Goal: Task Accomplishment & Management: Complete application form

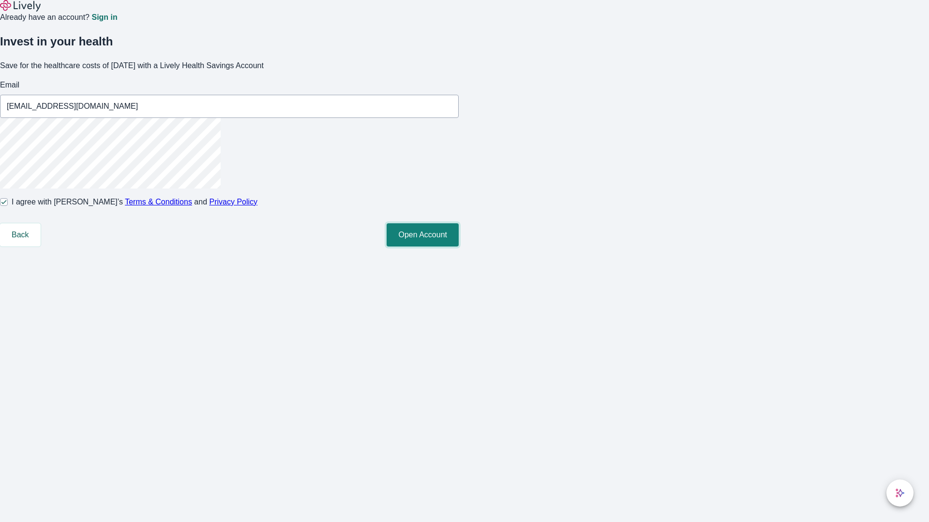
click at [459, 247] on button "Open Account" at bounding box center [422, 234] width 72 height 23
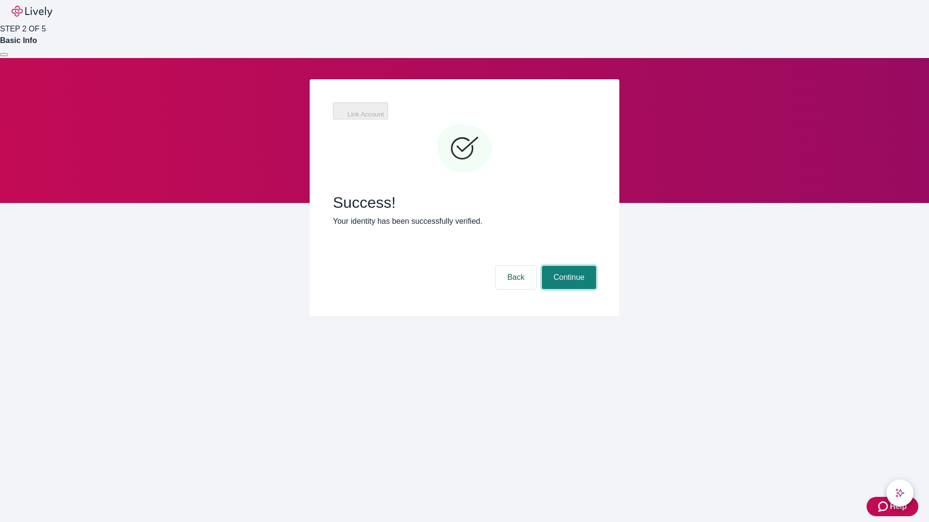
click at [567, 266] on button "Continue" at bounding box center [569, 277] width 54 height 23
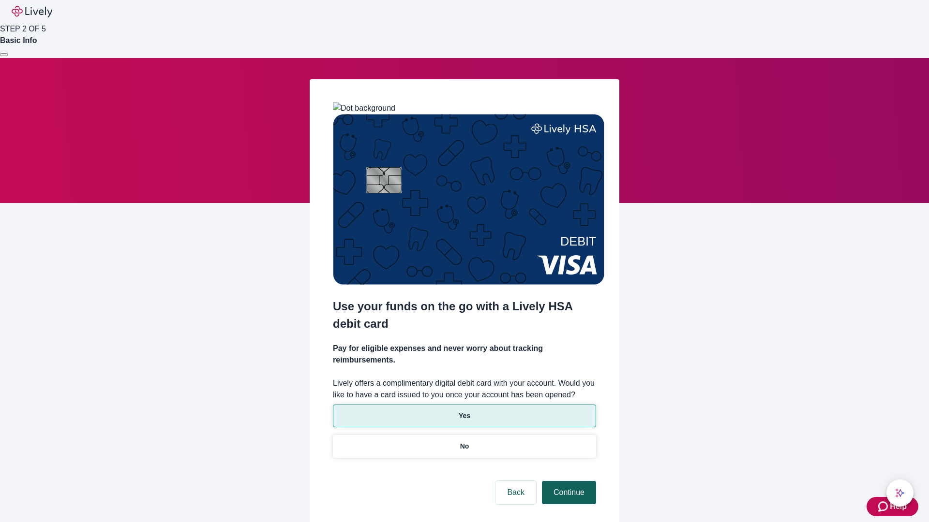
click at [464, 442] on p "No" at bounding box center [464, 447] width 9 height 10
click at [567, 481] on button "Continue" at bounding box center [569, 492] width 54 height 23
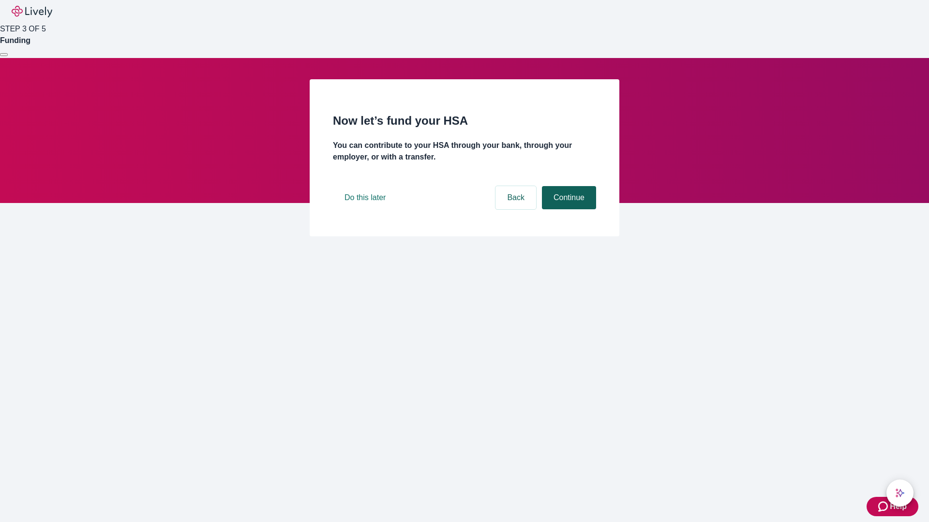
click at [567, 209] on button "Continue" at bounding box center [569, 197] width 54 height 23
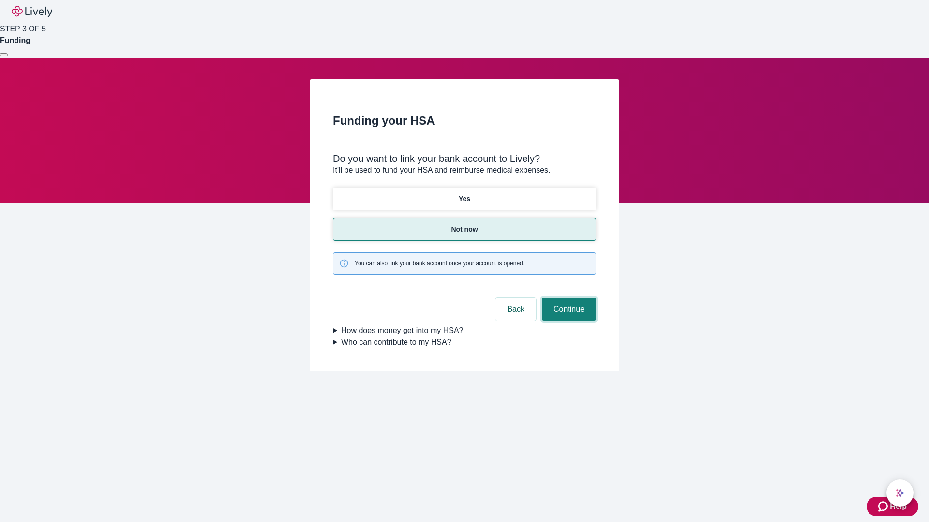
click at [567, 298] on button "Continue" at bounding box center [569, 309] width 54 height 23
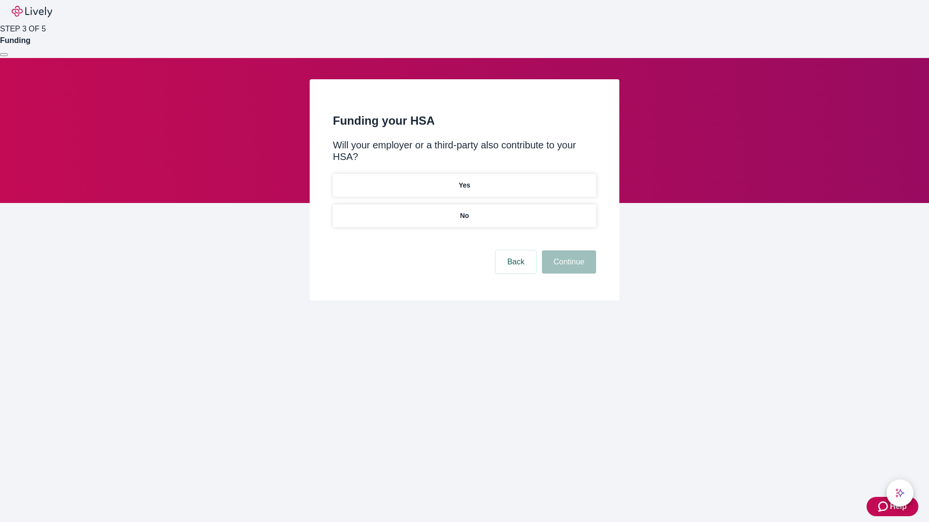
click at [464, 211] on p "No" at bounding box center [464, 216] width 9 height 10
click at [567, 251] on button "Continue" at bounding box center [569, 262] width 54 height 23
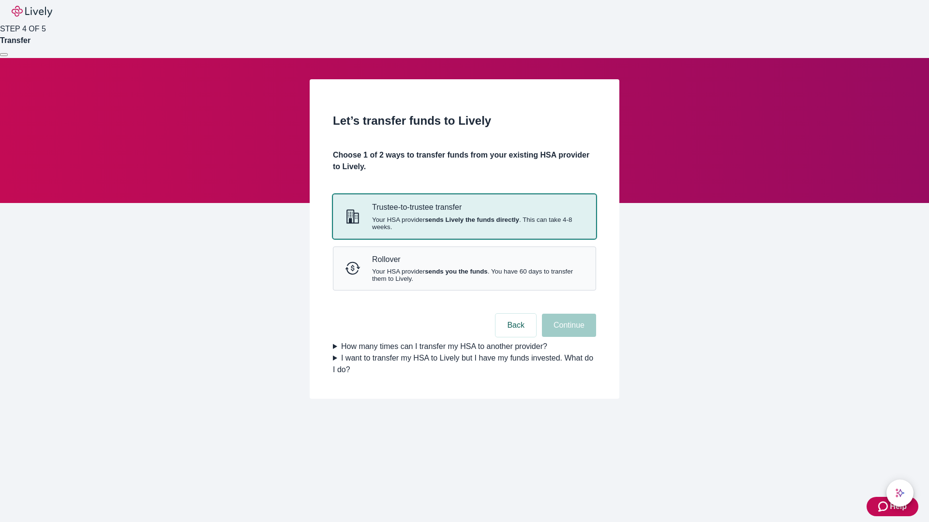
click at [464, 223] on strong "sends Lively the funds directly" at bounding box center [472, 219] width 94 height 7
click at [567, 337] on button "Continue" at bounding box center [569, 325] width 54 height 23
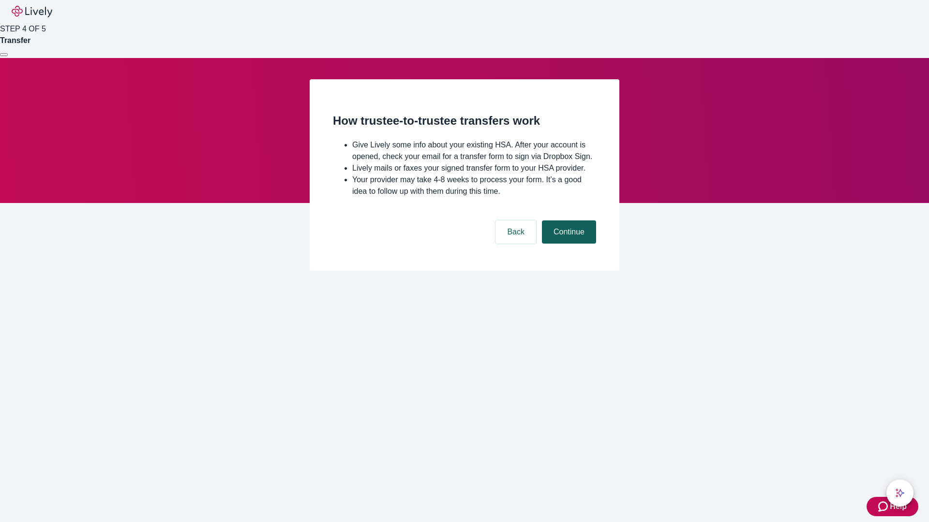
click at [567, 244] on button "Continue" at bounding box center [569, 232] width 54 height 23
